Goal: Task Accomplishment & Management: Use online tool/utility

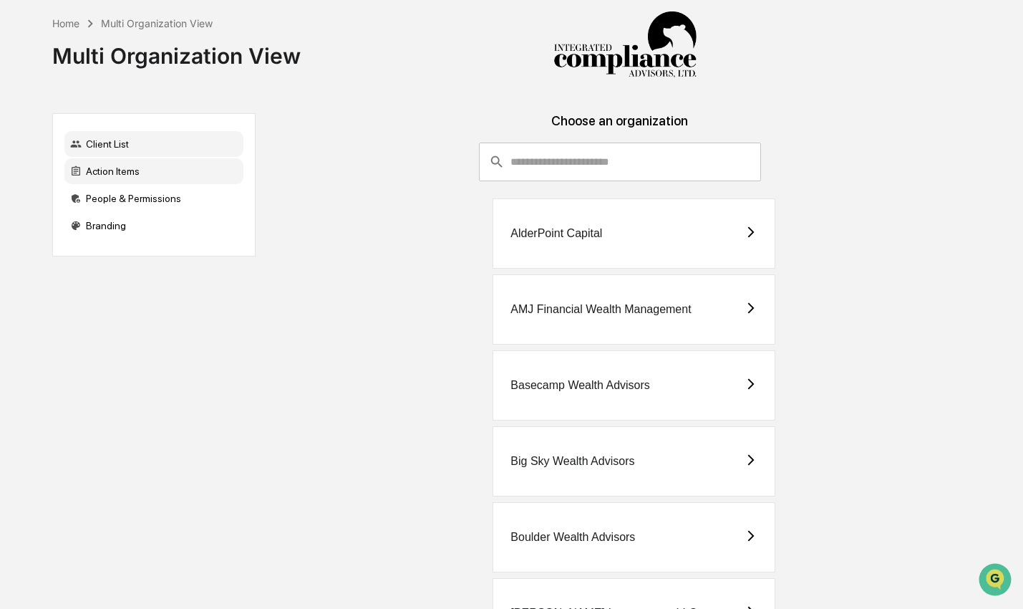
click at [112, 167] on div "Action Items" at bounding box center [153, 171] width 179 height 26
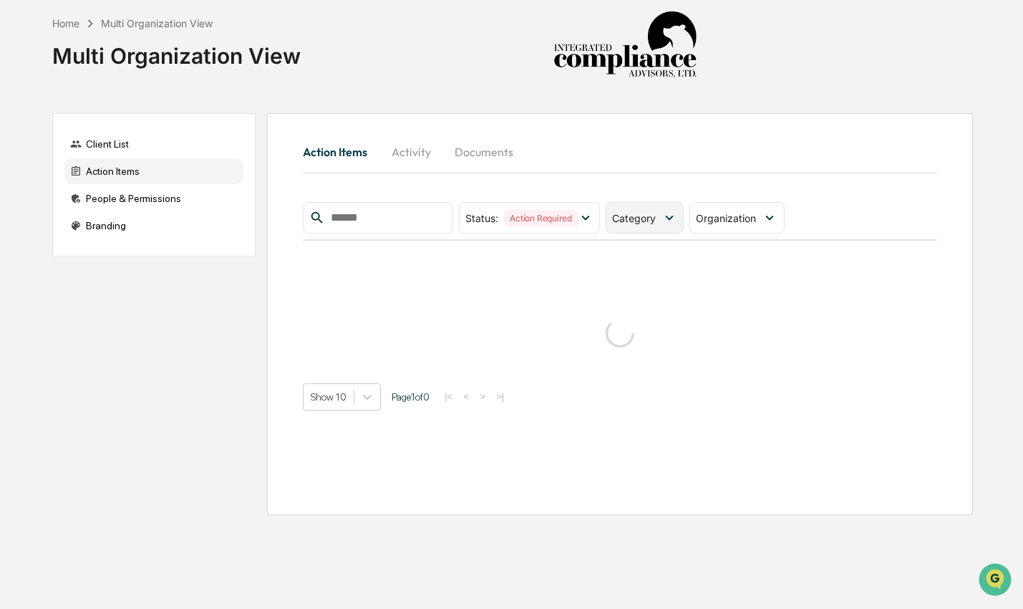
click at [662, 215] on div "Category" at bounding box center [636, 218] width 49 height 12
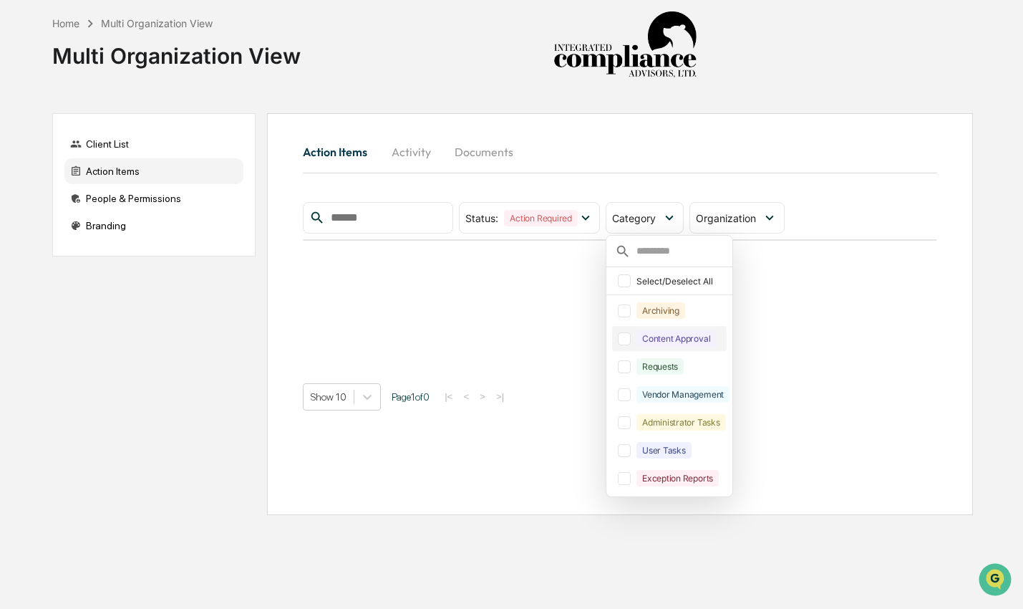
click at [702, 343] on div "Content Approval" at bounding box center [676, 338] width 79 height 16
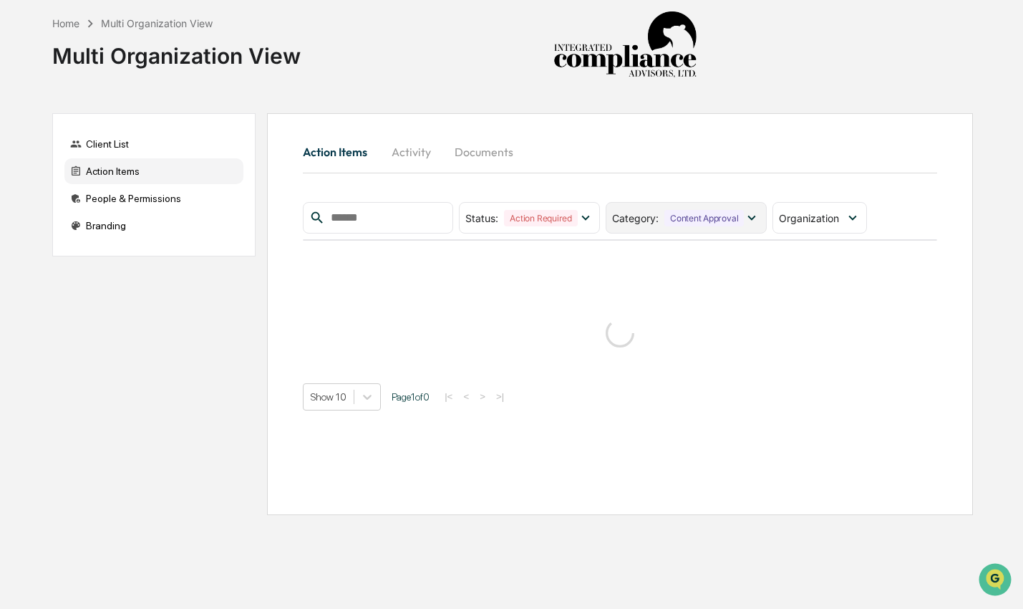
click at [713, 212] on div "Content Approval" at bounding box center [704, 218] width 79 height 16
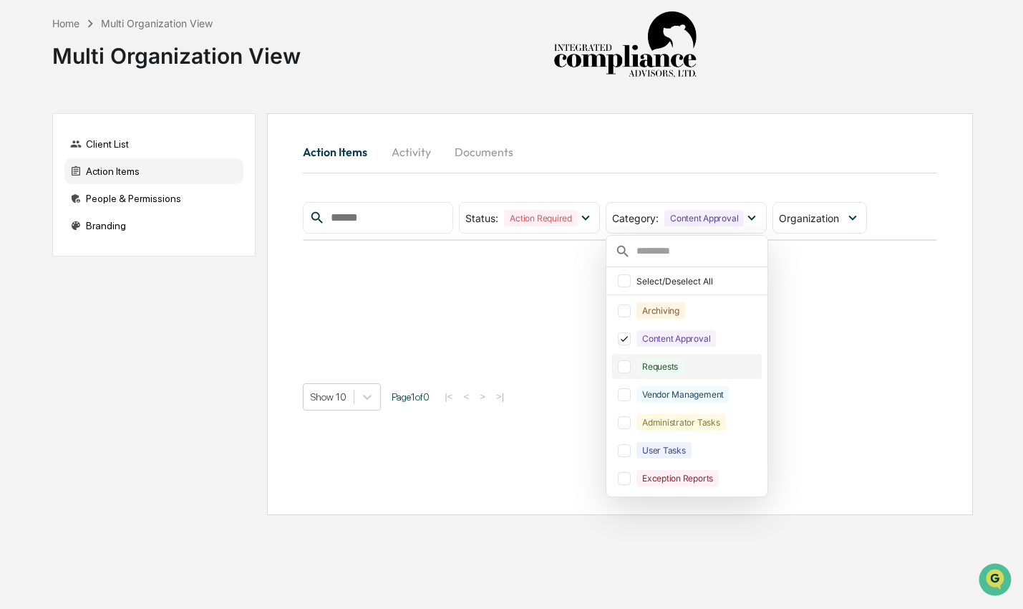
click at [684, 366] on div "Requests" at bounding box center [660, 366] width 47 height 16
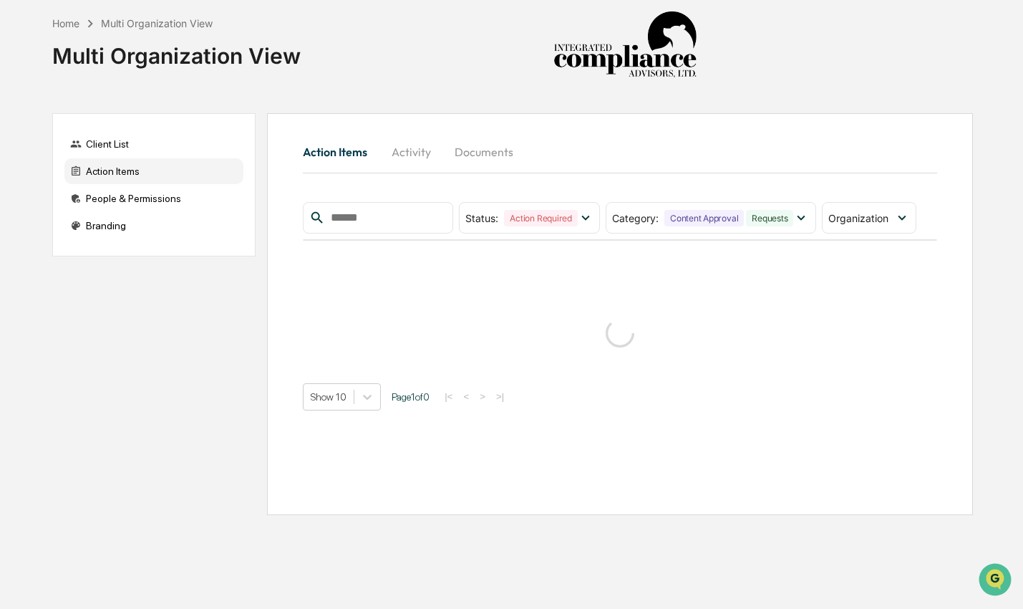
click at [724, 99] on div "Home Multi Organization View Multi Organization View Client List Action Items P…" at bounding box center [513, 304] width 964 height 609
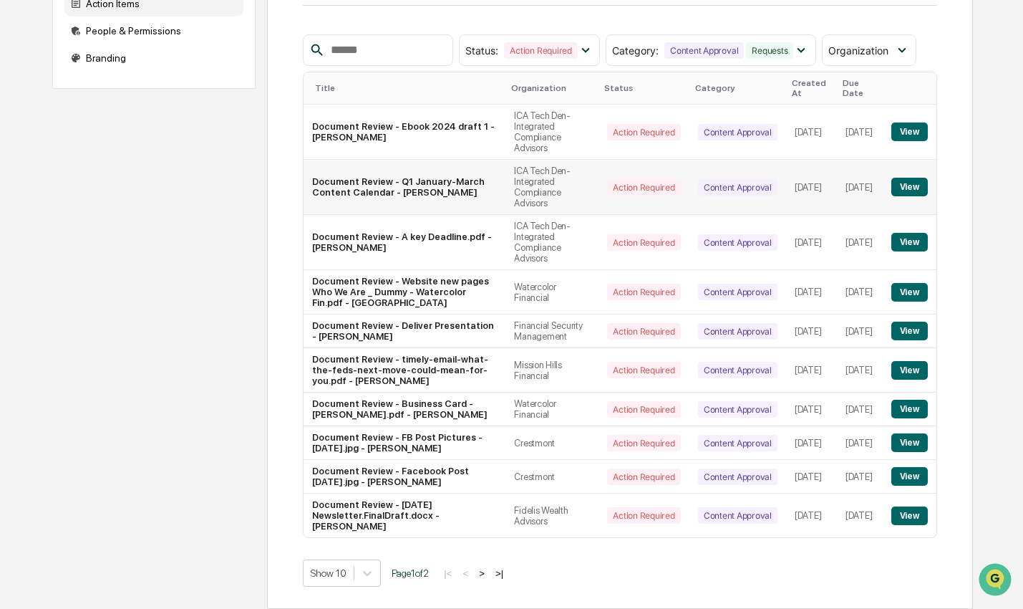
scroll to position [179, 0]
click at [896, 322] on button "View" at bounding box center [910, 331] width 37 height 19
